Goal: Transaction & Acquisition: Purchase product/service

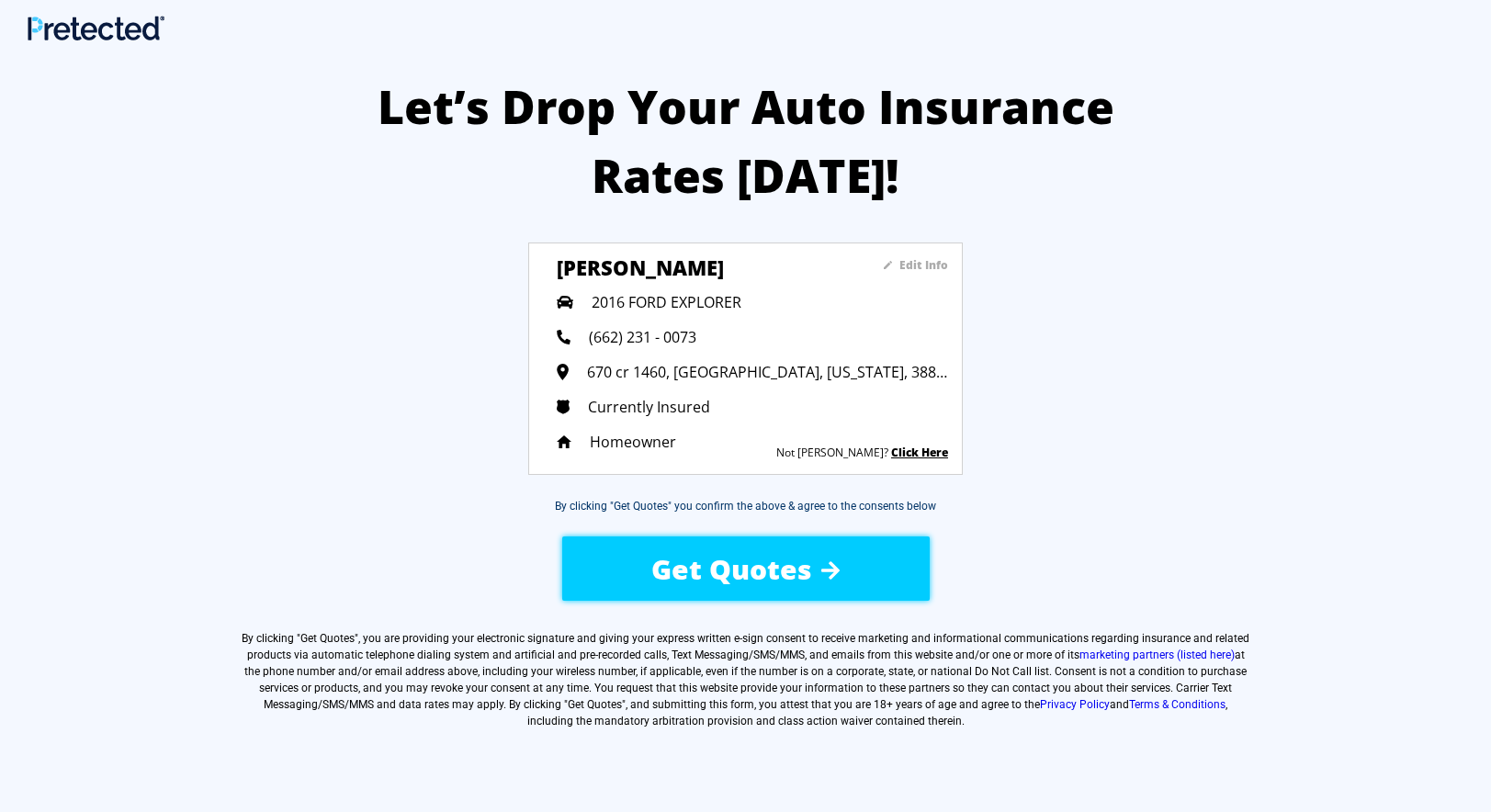
click at [936, 263] on sapn "Edit Info" at bounding box center [924, 265] width 49 height 16
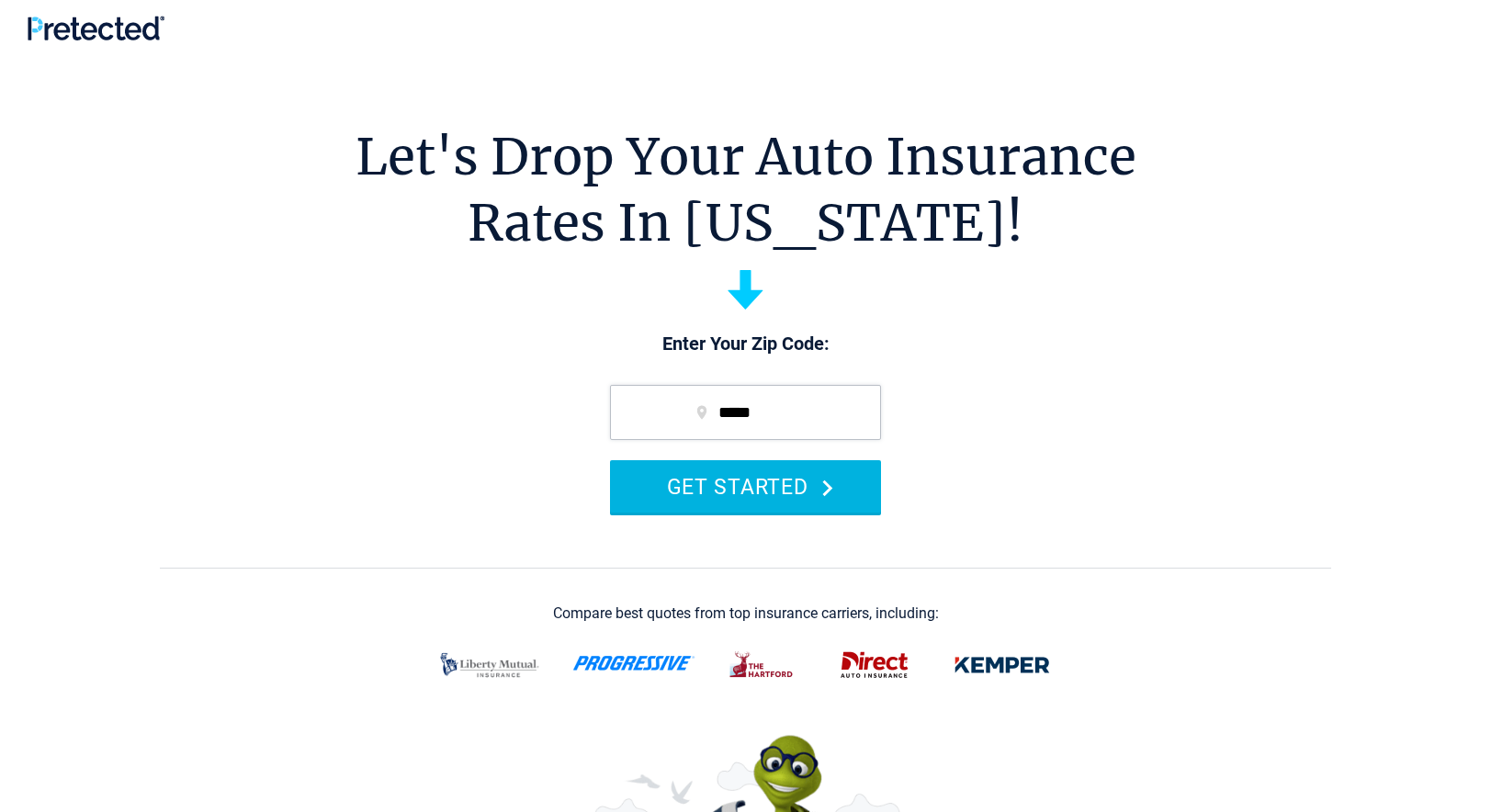
click at [778, 479] on button "GET STARTED" at bounding box center [746, 487] width 271 height 52
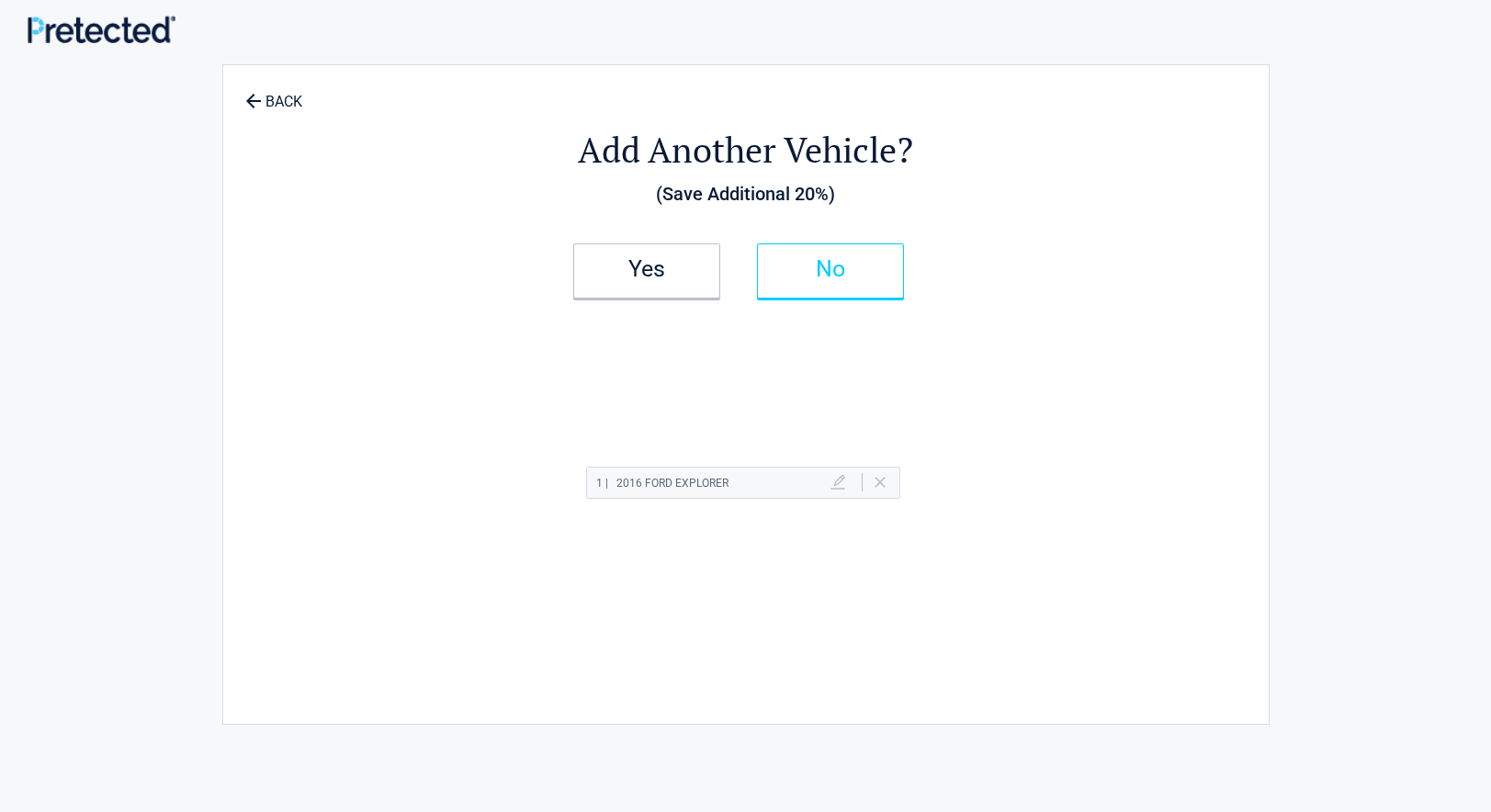
click at [849, 265] on h2 "No" at bounding box center [831, 270] width 109 height 13
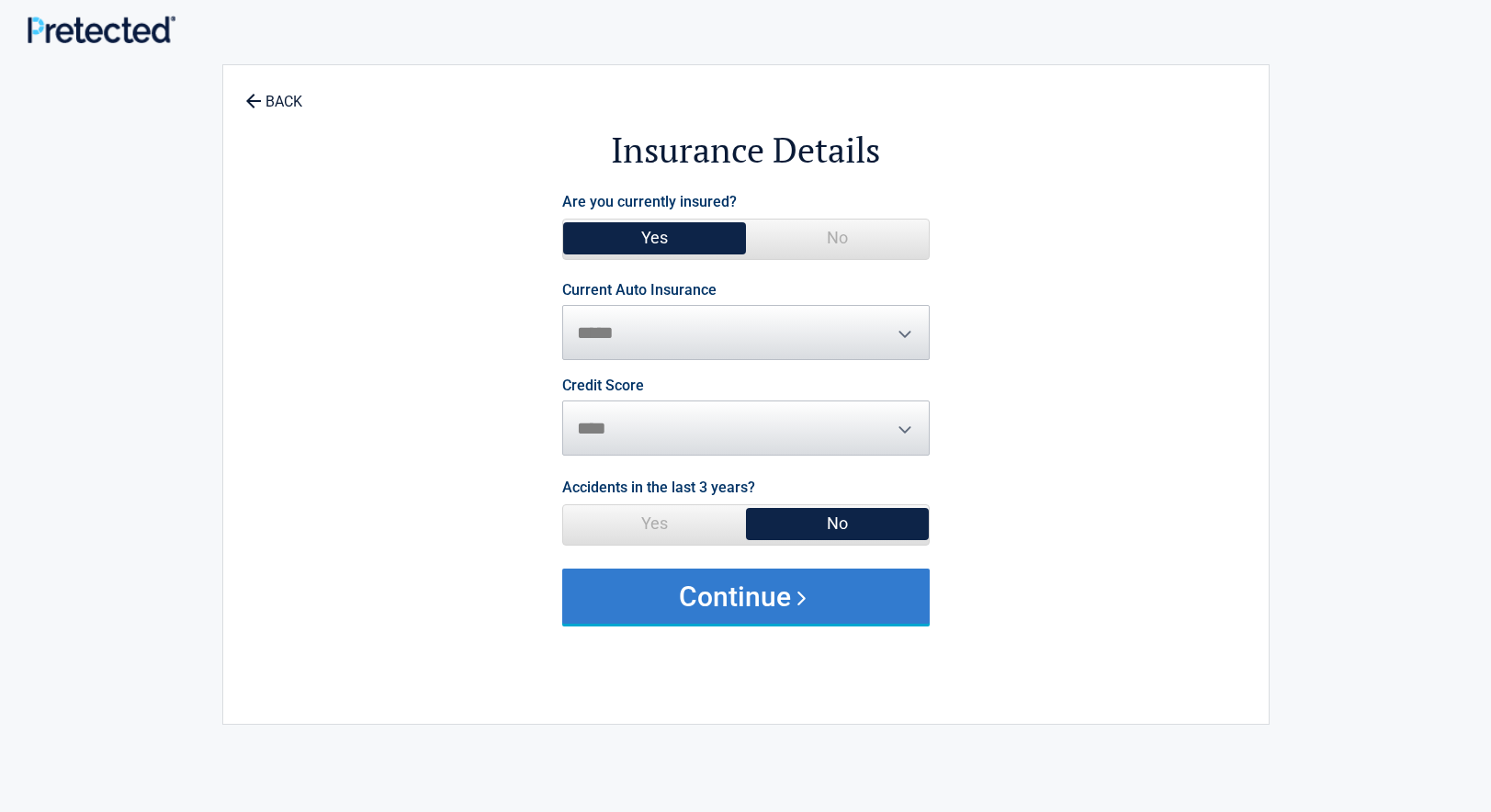
click at [764, 600] on button "Continue" at bounding box center [746, 596] width 367 height 55
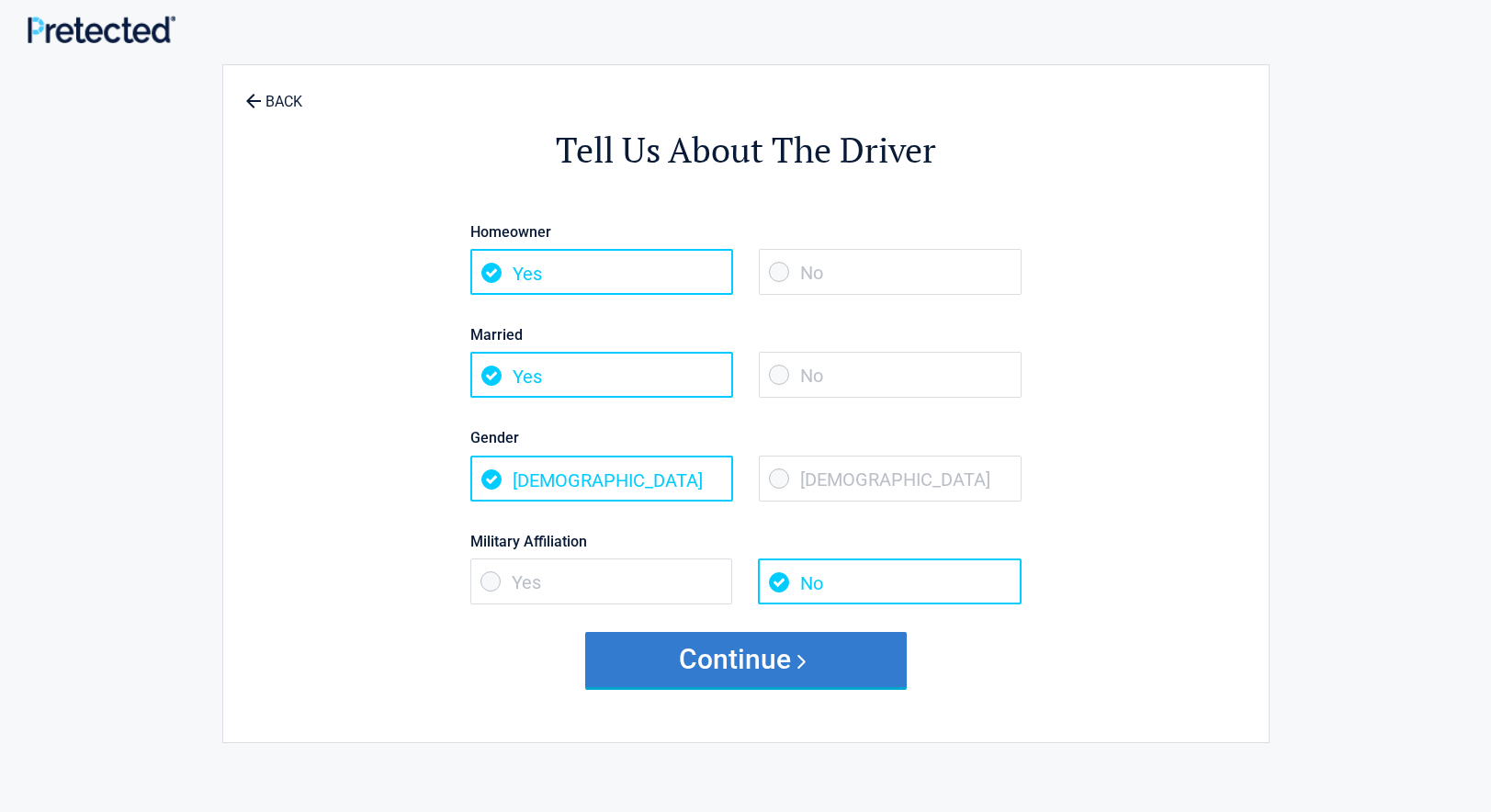
click at [769, 650] on button "Continue" at bounding box center [746, 659] width 321 height 55
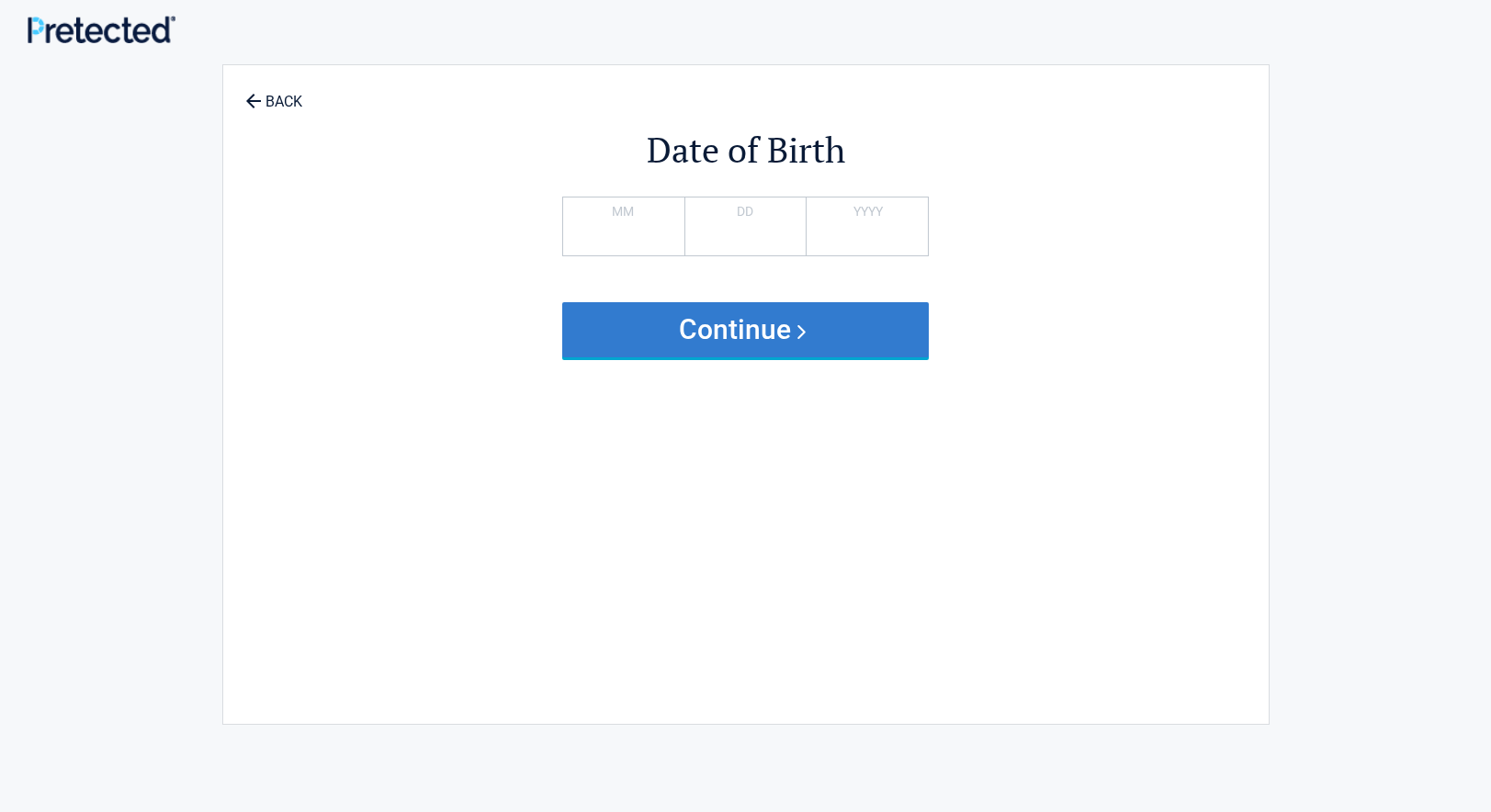
click at [849, 317] on button "Continue" at bounding box center [746, 330] width 367 height 55
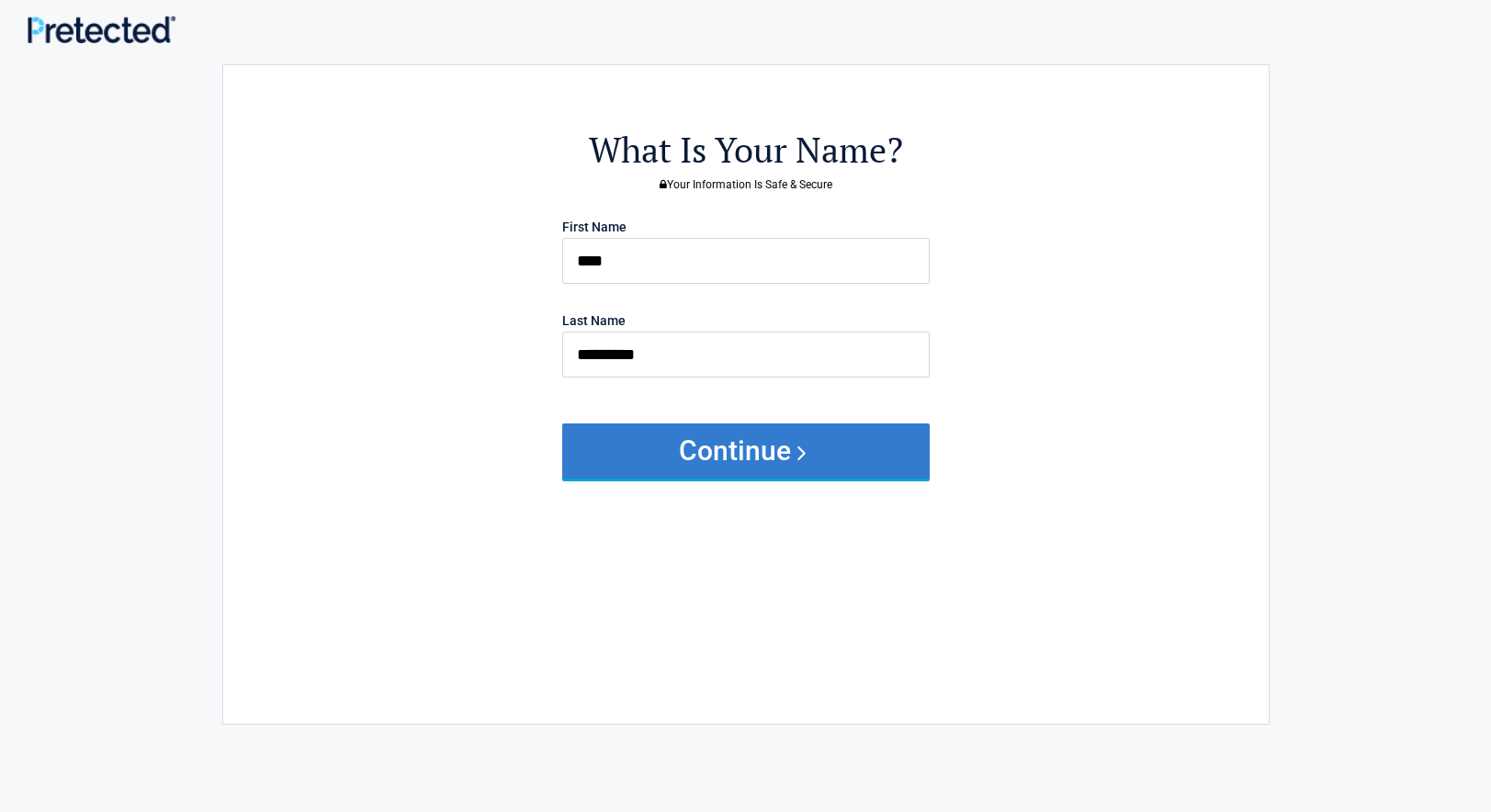
click at [804, 459] on button "Continue" at bounding box center [746, 450] width 367 height 55
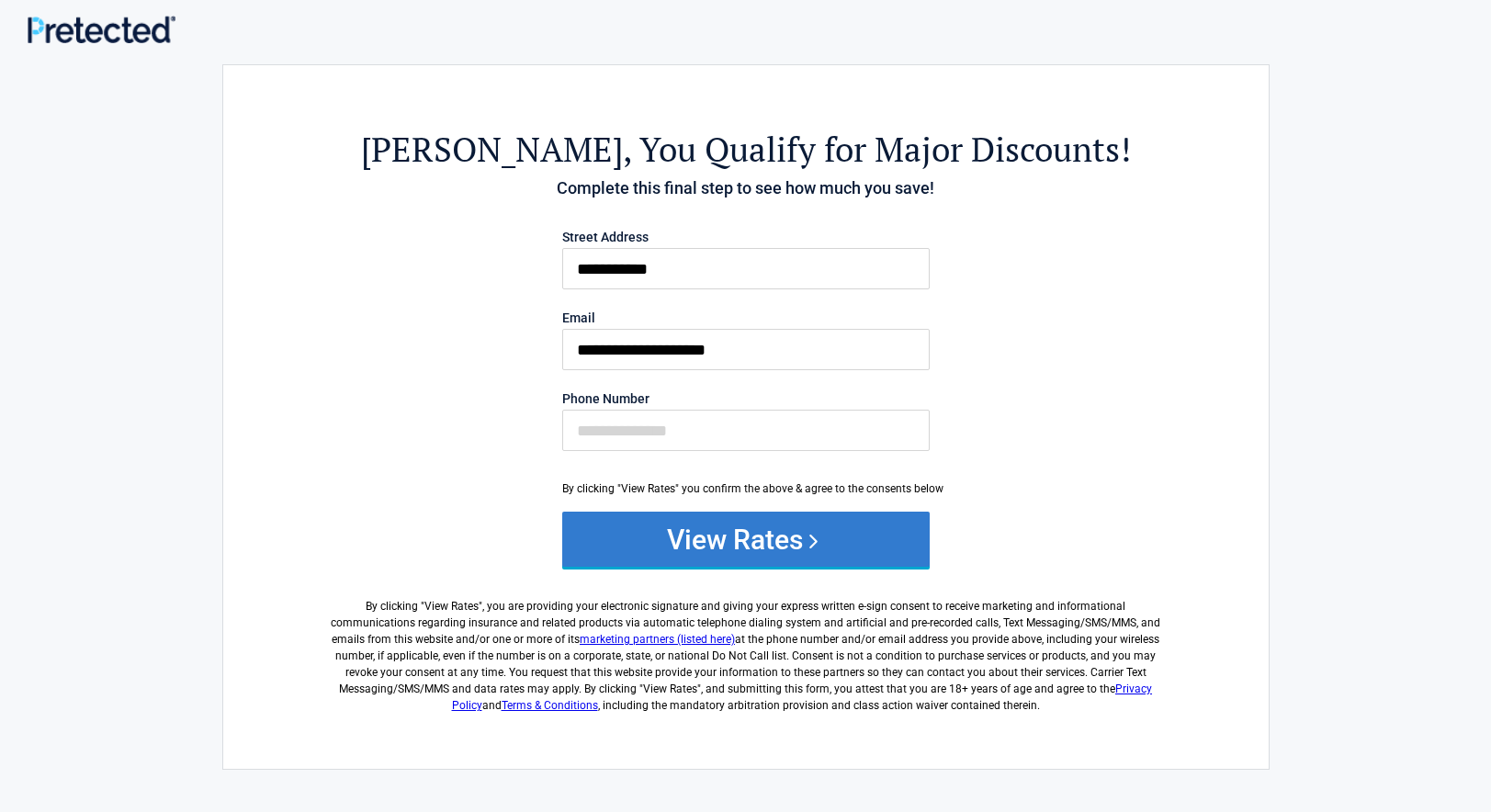
click at [795, 524] on button "View Rates" at bounding box center [746, 539] width 367 height 55
type input "**********"
click at [764, 539] on button "View Rates" at bounding box center [746, 539] width 367 height 55
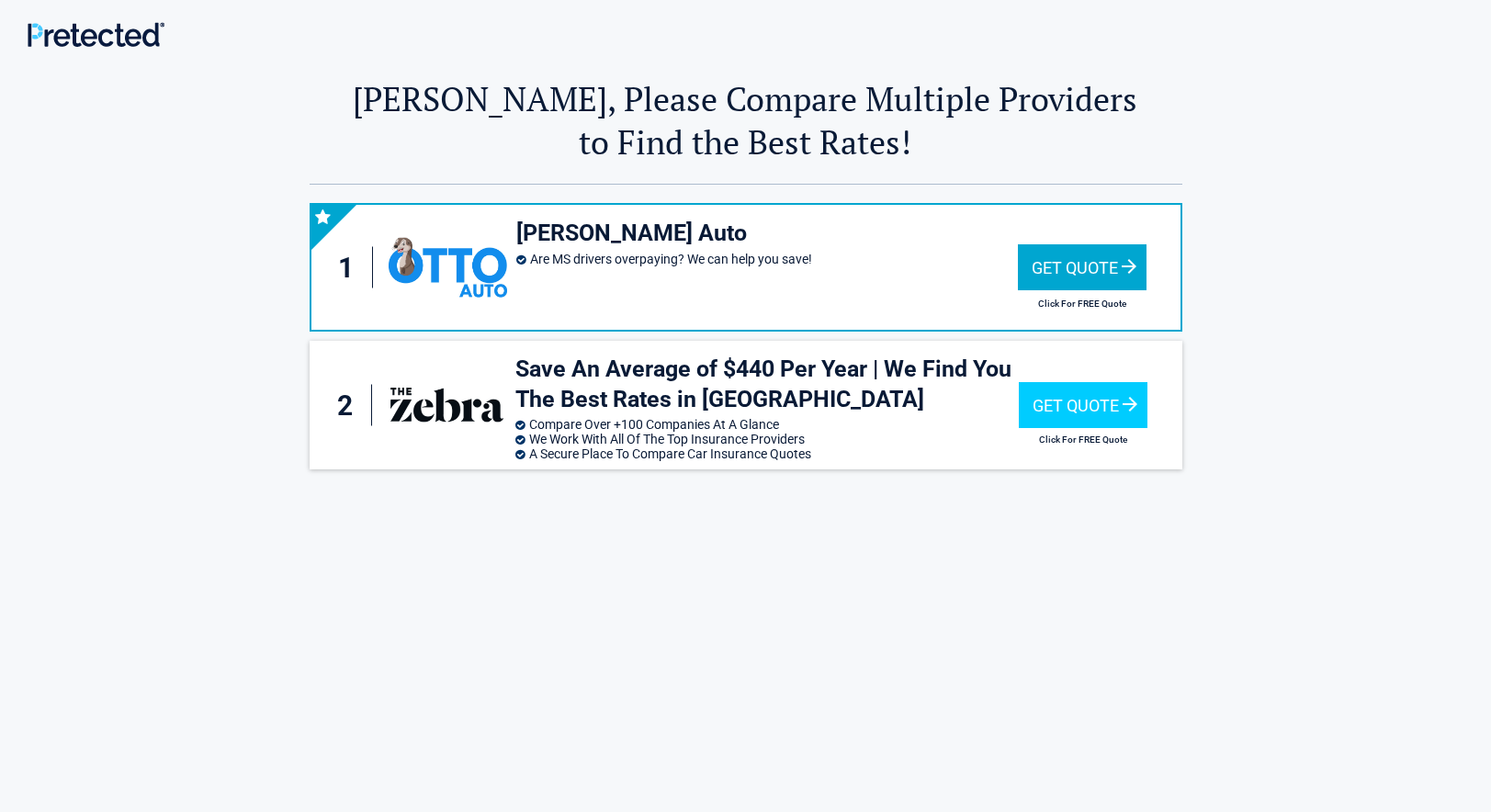
click at [1096, 264] on div "Get Quote" at bounding box center [1082, 267] width 128 height 46
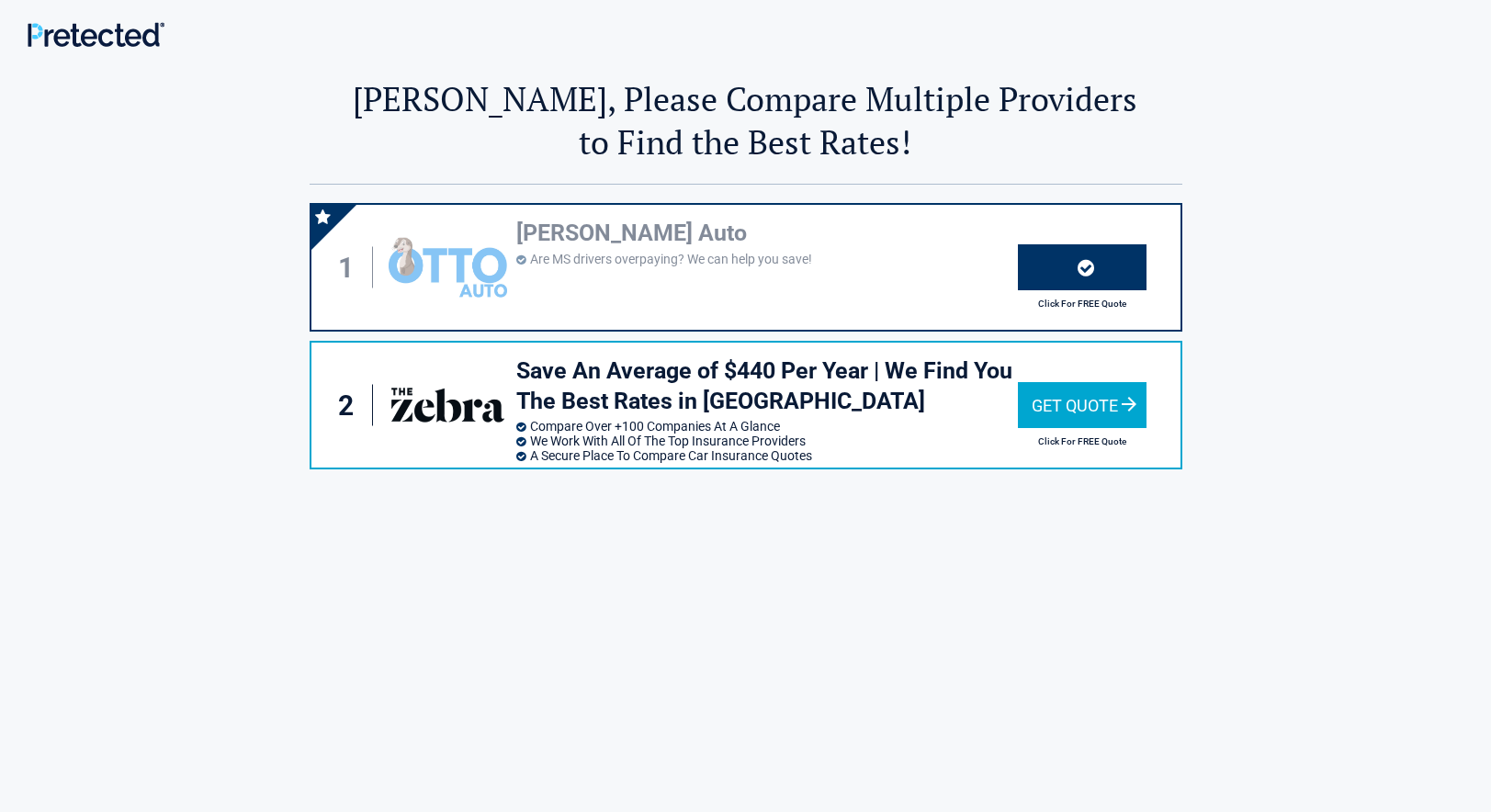
click at [1066, 404] on div "Get Quote" at bounding box center [1082, 405] width 128 height 46
